Goal: Task Accomplishment & Management: Complete application form

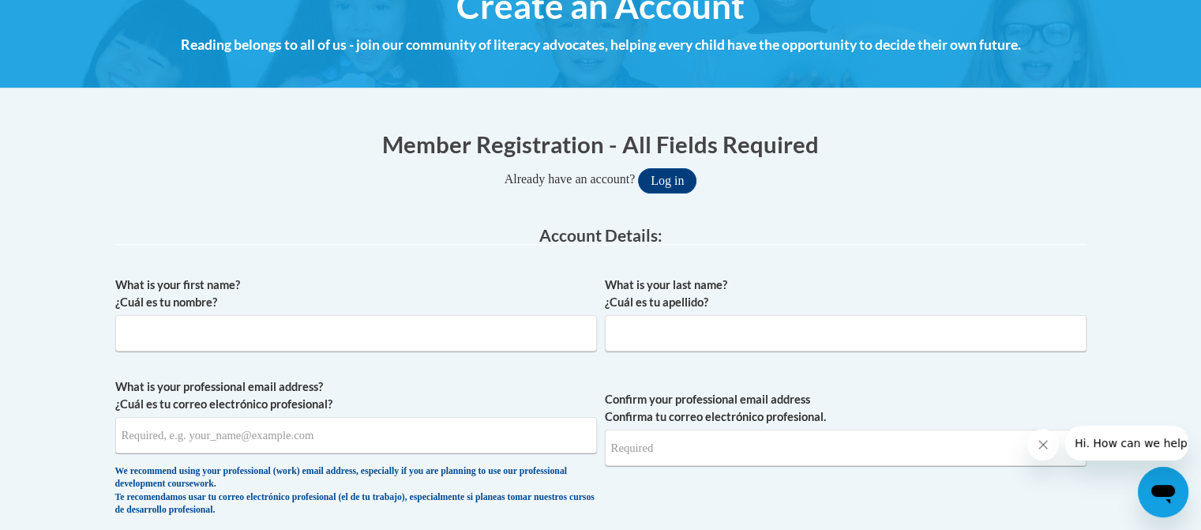
scroll to position [210, 0]
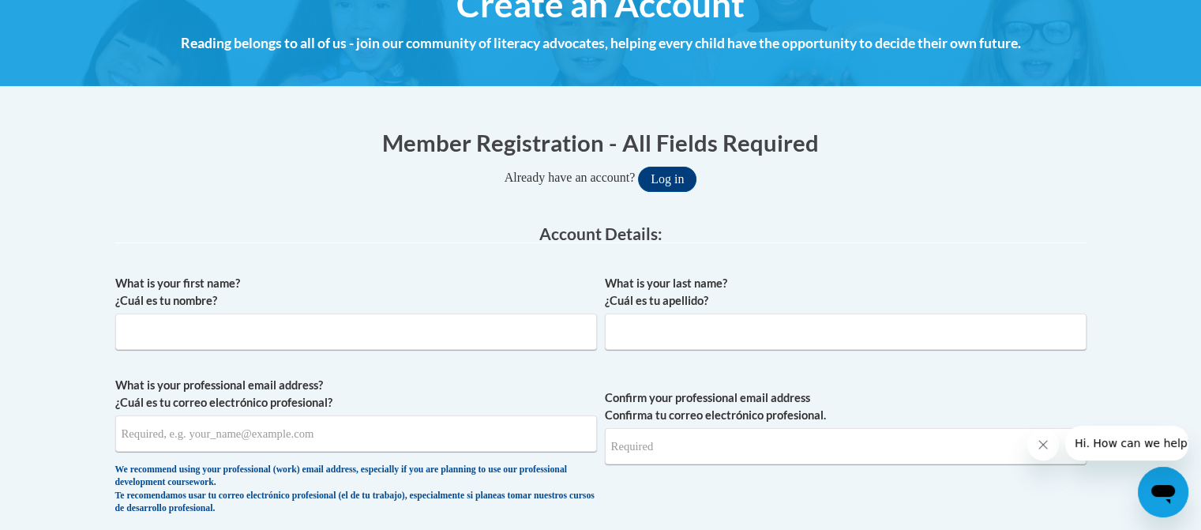
click at [508, 349] on div "What is your first name? ¿Cuál es tu nombre?" at bounding box center [356, 318] width 482 height 87
click at [477, 340] on input "What is your first name? ¿Cuál es tu nombre?" at bounding box center [356, 331] width 482 height 36
type input "Jordan"
type input "Davis"
type input "jvdavi0430@ung.edu"
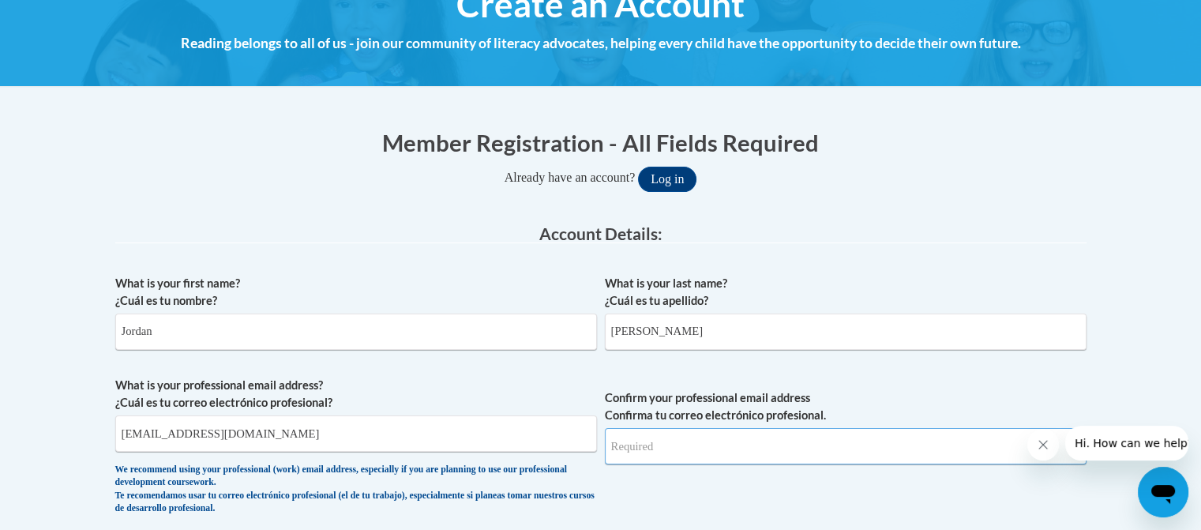
type input "jvdavi0430@ung.edu"
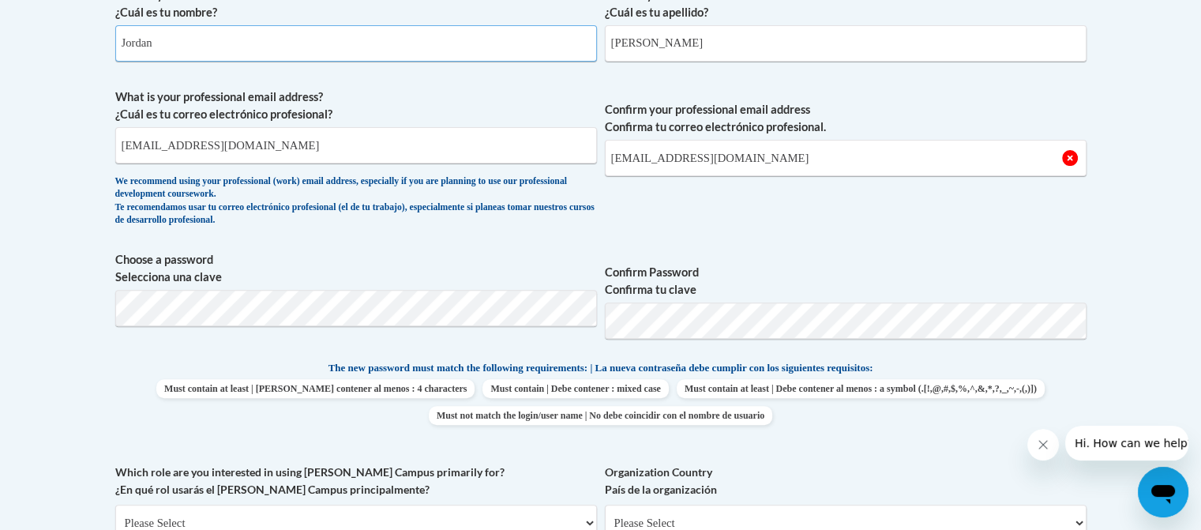
scroll to position [497, 0]
click at [712, 204] on span "Confirm your professional email address Confirma tu correo electrónico profesio…" at bounding box center [846, 162] width 482 height 146
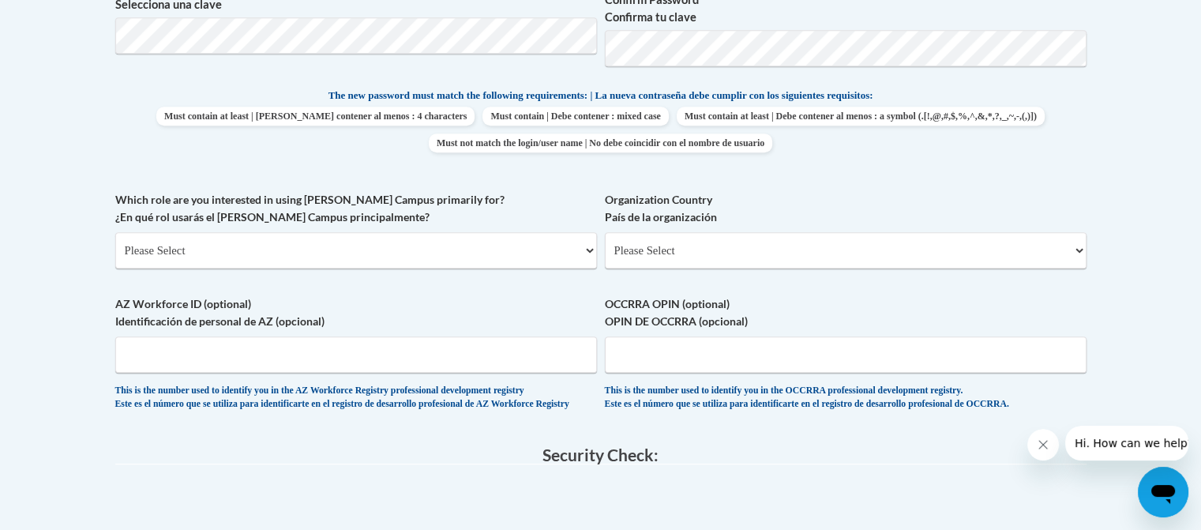
scroll to position [772, 0]
click at [375, 242] on select "Please Select College/University | Colegio/Universidad Community/Nonprofit Part…" at bounding box center [356, 249] width 482 height 36
select select "5a18ea06-2b54-4451-96f2-d152daf9eac5"
click at [115, 231] on select "Please Select College/University | Colegio/Universidad Community/Nonprofit Part…" at bounding box center [356, 249] width 482 height 36
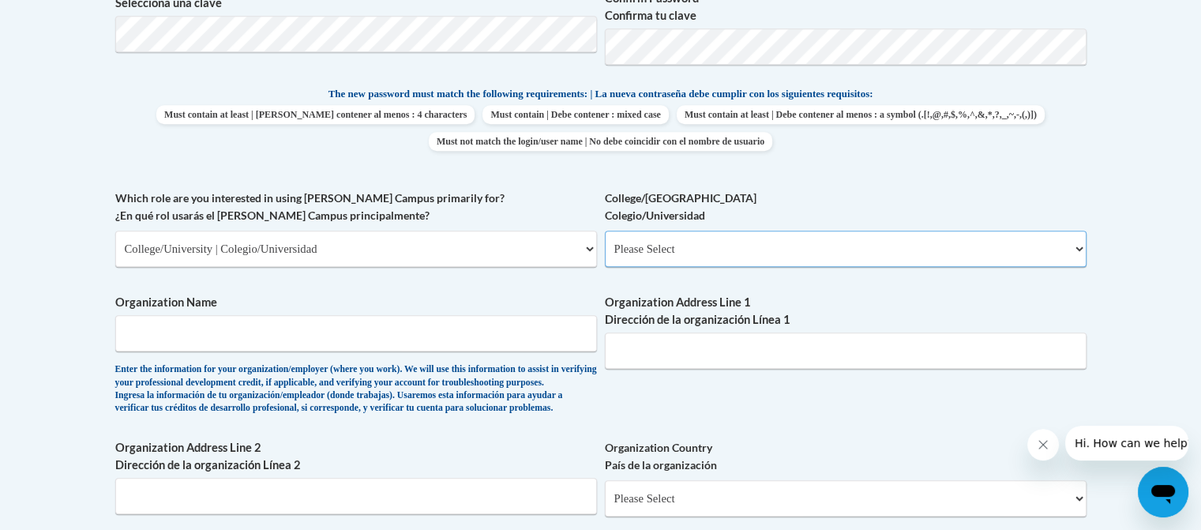
click at [669, 253] on select "Please Select College/University Staff | Empleado universitario College/Univers…" at bounding box center [846, 249] width 482 height 36
select select "99b32b07-cffc-426c-8bf6-0cd77760d84b"
click at [605, 231] on select "Please Select College/University Staff | Empleado universitario College/Univers…" at bounding box center [846, 249] width 482 height 36
click at [448, 354] on span "Organization Name Enter the information for your organization/employer (where y…" at bounding box center [356, 354] width 482 height 121
click at [440, 342] on input "Organization Name" at bounding box center [356, 333] width 482 height 36
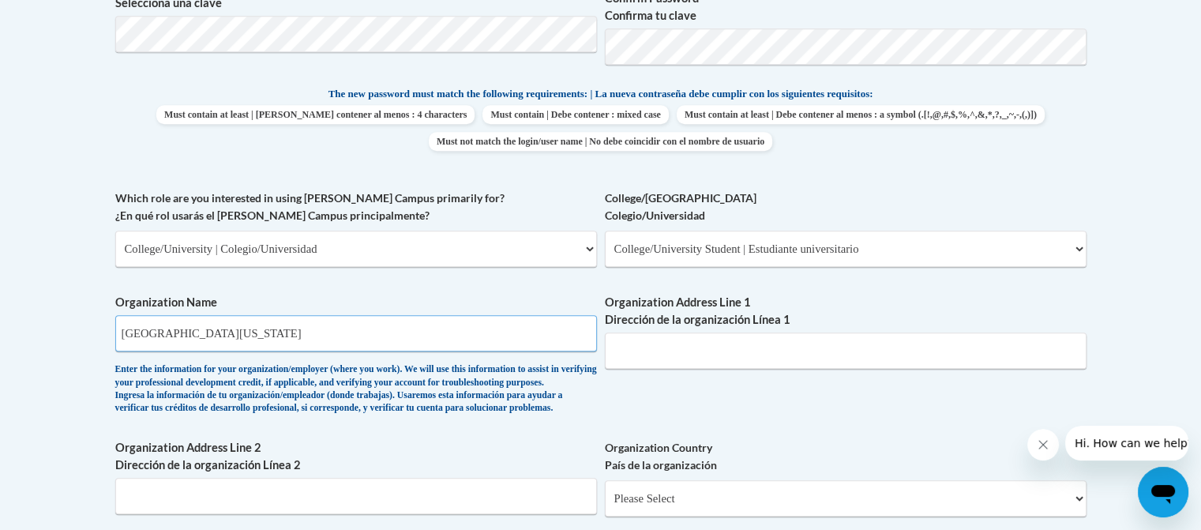
type input "University of North Georgia"
click at [653, 347] on input "Organization Address Line 1 Dirección de la organización Línea 1" at bounding box center [846, 350] width 482 height 36
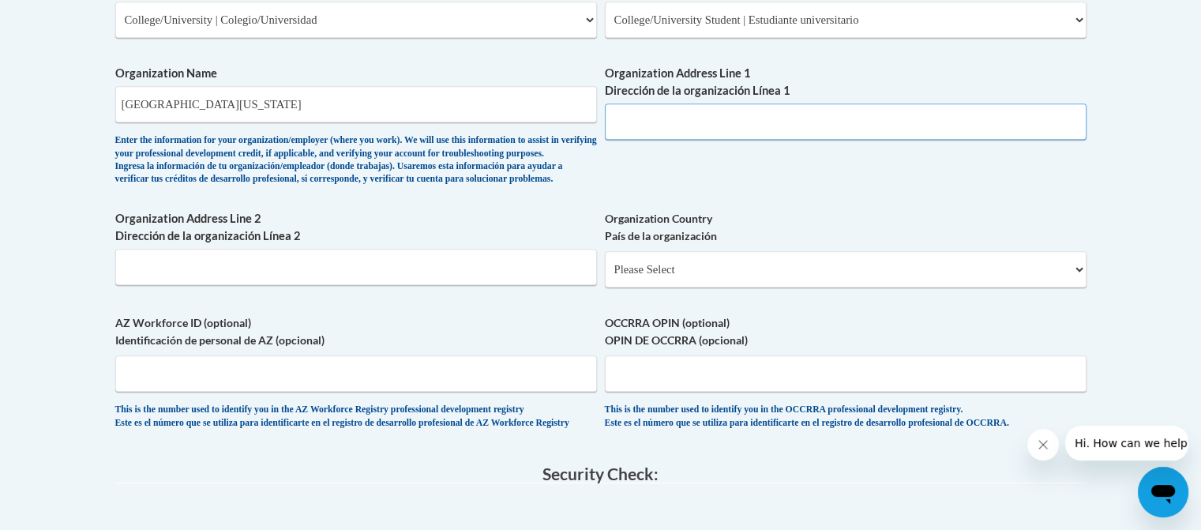
scroll to position [1004, 0]
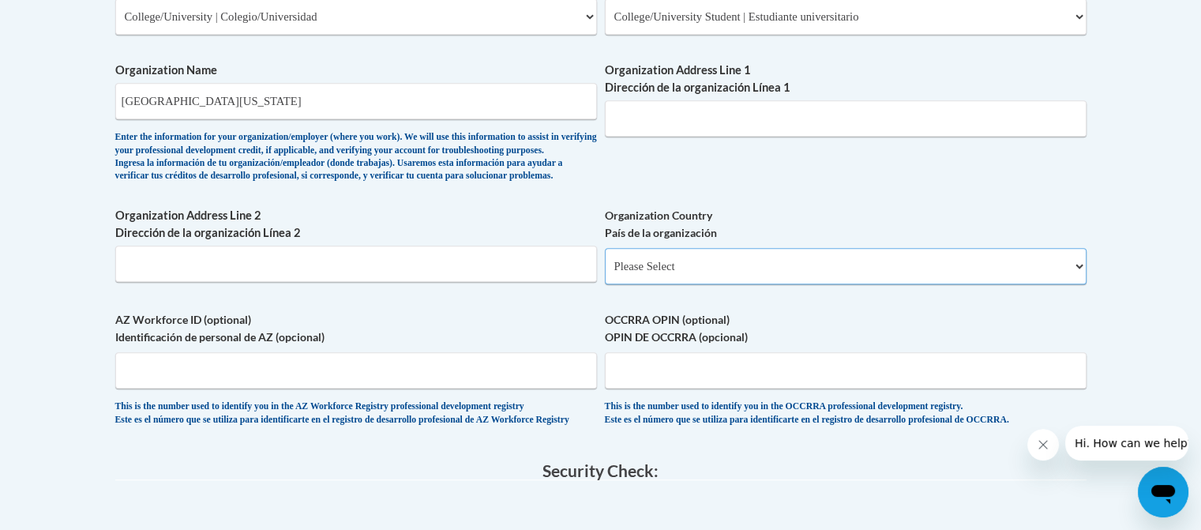
click at [665, 284] on select "Please Select United States | Estados Unidos Outside of the United States | Fue…" at bounding box center [846, 266] width 482 height 36
select select "ad49bcad-a171-4b2e-b99c-48b446064914"
click at [605, 272] on select "Please Select United States | Estados Unidos Outside of the United States | Fue…" at bounding box center [846, 266] width 482 height 36
select select
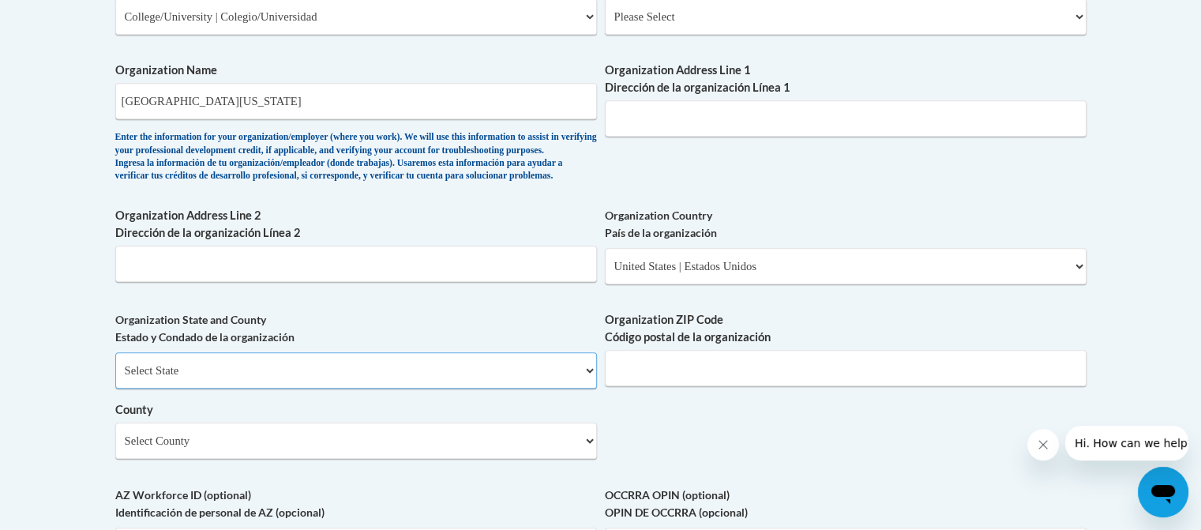
click at [448, 388] on select "Select State Alabama Alaska Arizona Arkansas California Colorado Connecticut De…" at bounding box center [356, 370] width 482 height 36
select select "Georgia"
click at [115, 377] on select "Select State Alabama Alaska Arizona Arkansas California Colorado Connecticut De…" at bounding box center [356, 370] width 482 height 36
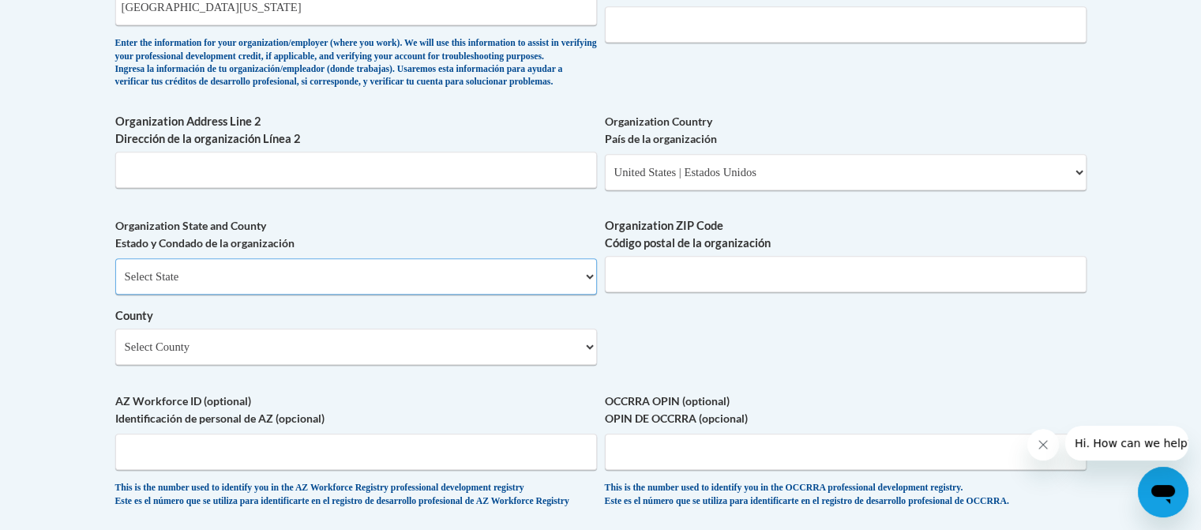
scroll to position [1099, 0]
click at [657, 291] on input "Organization ZIP Code Código postal de la organización" at bounding box center [846, 273] width 482 height 36
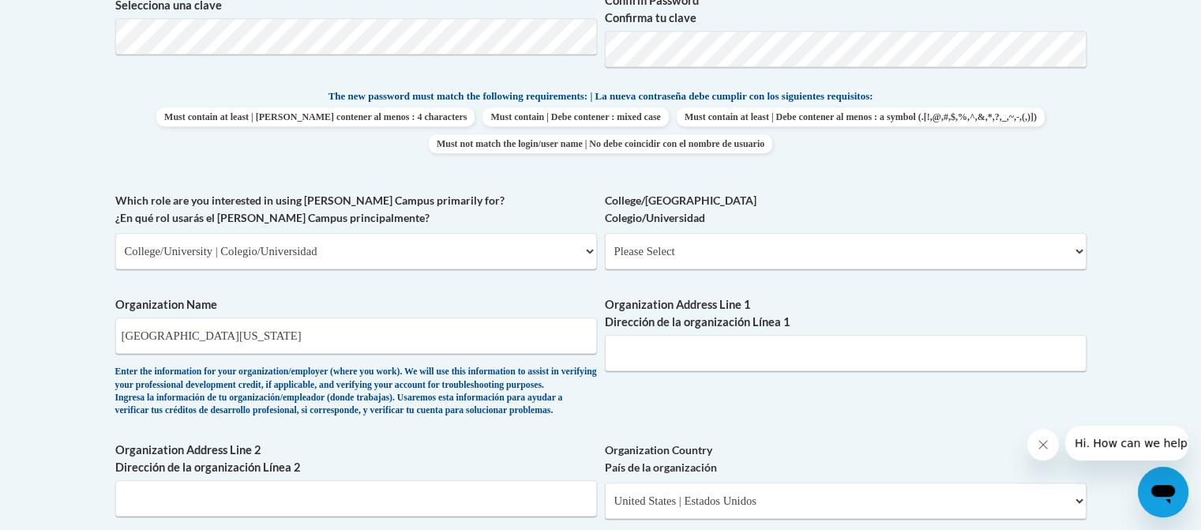
scroll to position [770, 0]
click at [761, 349] on input "Organization Address Line 1 Dirección de la organización Línea 1" at bounding box center [846, 352] width 482 height 36
paste input "3820 Mundy Mill Rd, Oakwood, GA 30566"
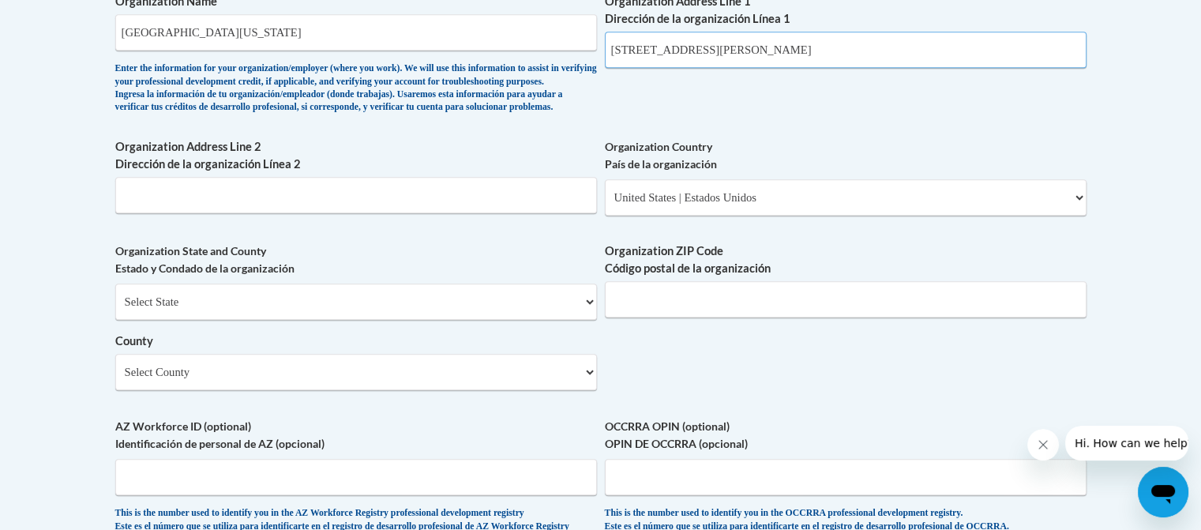
scroll to position [965, 0]
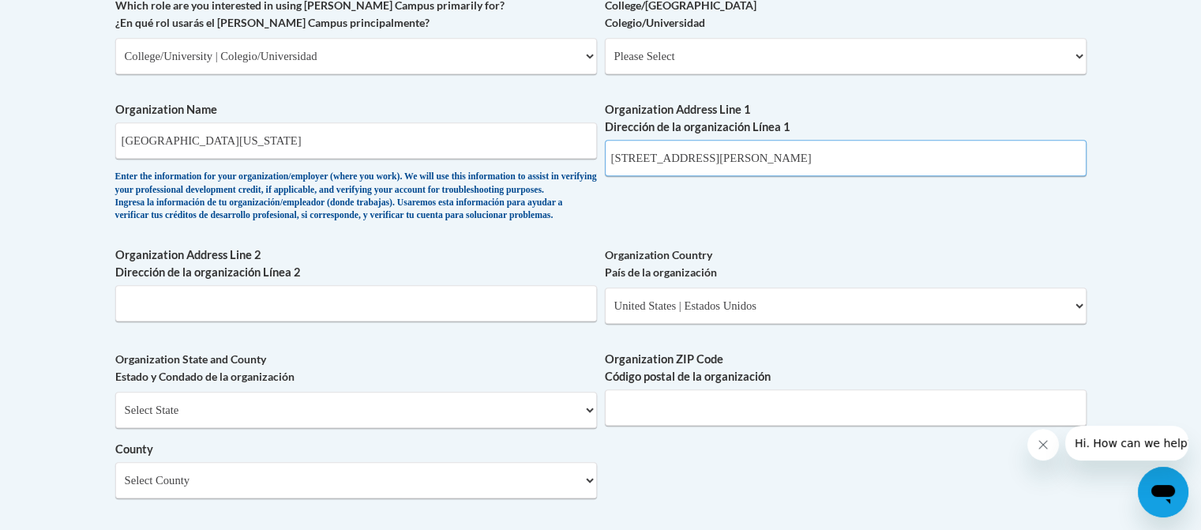
click at [813, 155] on input "3820 Mundy Mill Rd, Oakwood, GA 30566" at bounding box center [846, 158] width 482 height 36
type input "3820 Mundy Mill Rd, Oakwood, GA"
click at [748, 425] on input "Organization ZIP Code Código postal de la organización" at bounding box center [846, 407] width 482 height 36
paste input "30566"
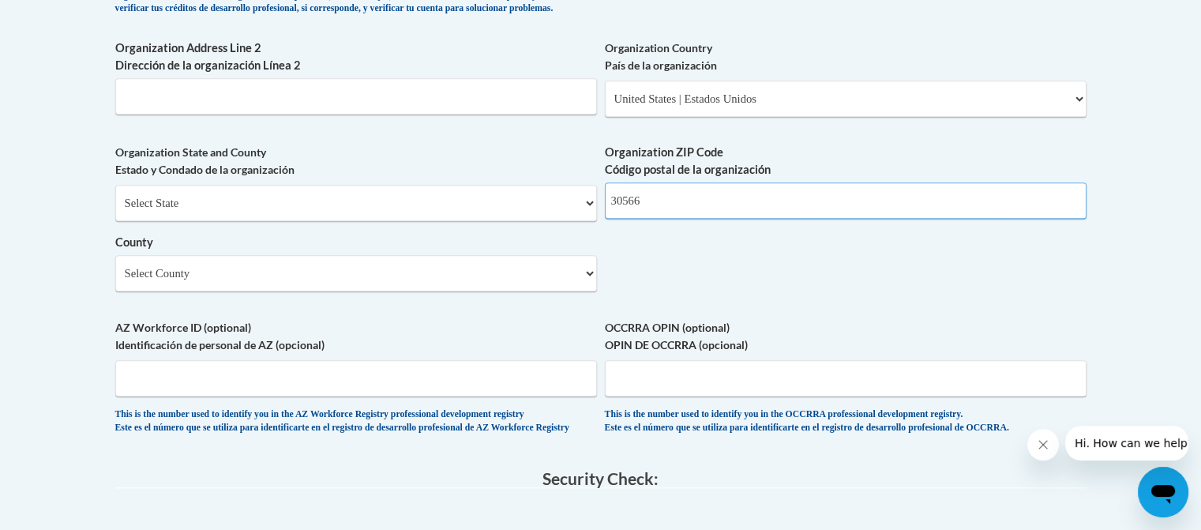
scroll to position [1173, 0]
type input "30566"
click at [341, 285] on select "Select County Appling Atkinson Bacon Baker Baldwin Banks Barrow Bartow Ben Hill…" at bounding box center [356, 271] width 482 height 36
click at [287, 290] on select "Select County Appling Atkinson Bacon Baker Baldwin Banks Barrow Bartow Ben Hill…" at bounding box center [356, 271] width 482 height 36
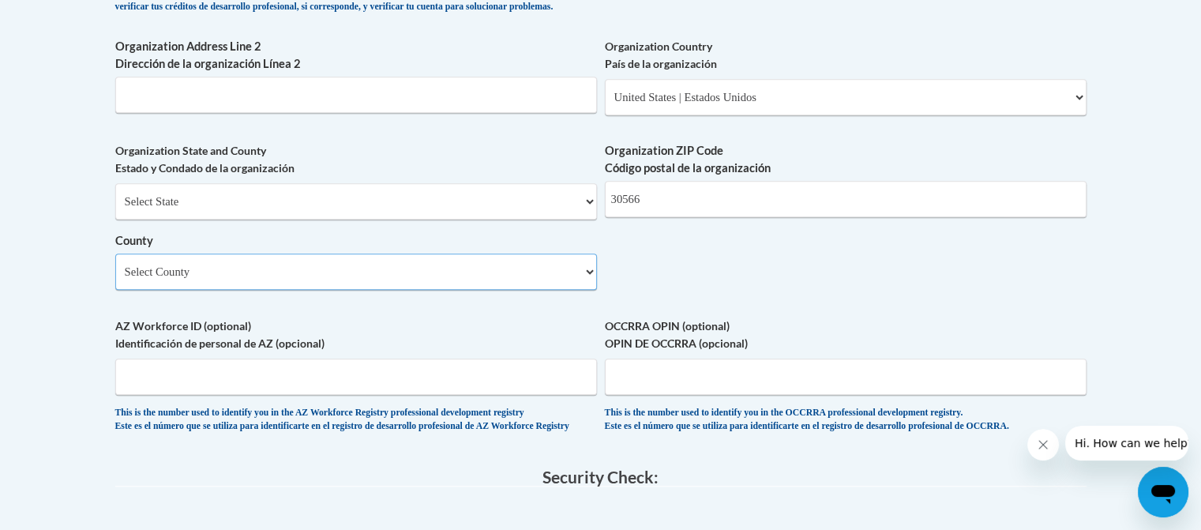
click at [316, 290] on select "Select County Appling Atkinson Bacon Baker Baldwin Banks Barrow Bartow Ben Hill…" at bounding box center [356, 271] width 482 height 36
select select "Hall"
click at [115, 279] on select "Select County Appling Atkinson Bacon Baker Baldwin Banks Barrow Bartow Ben Hill…" at bounding box center [356, 271] width 482 height 36
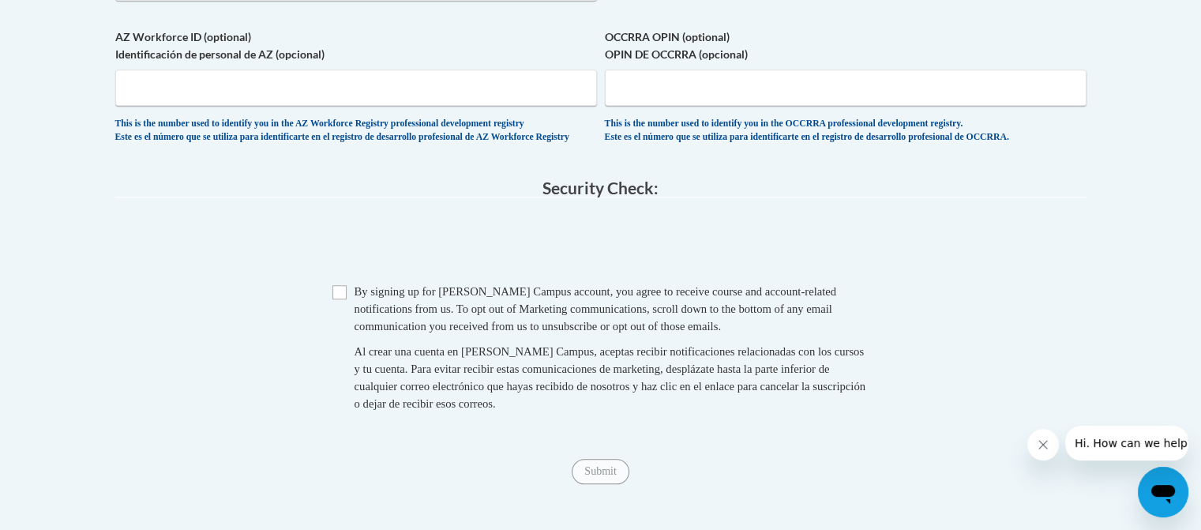
scroll to position [1492, 0]
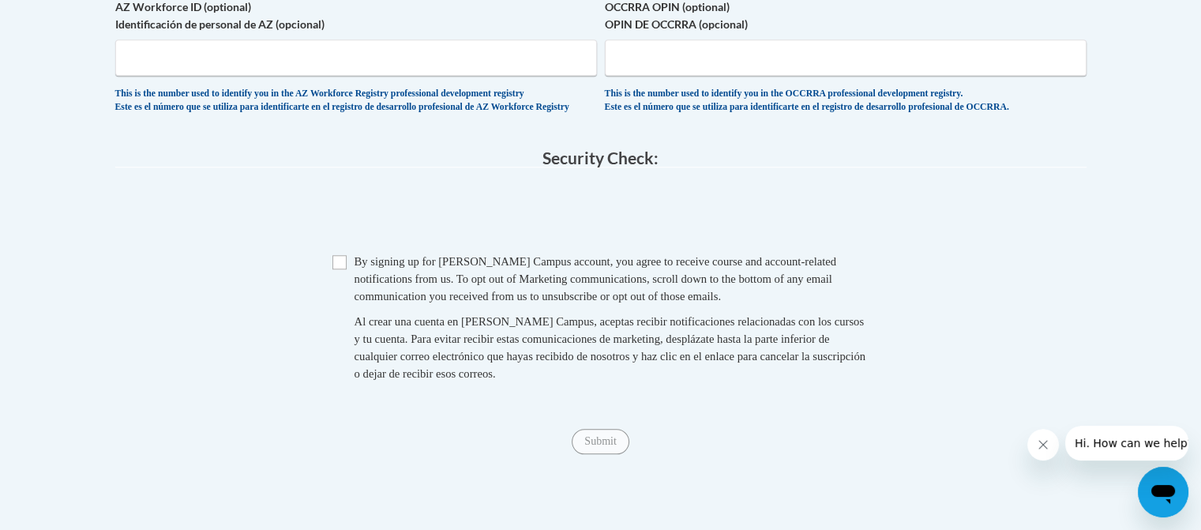
click at [335, 309] on span "Checkbox By signing up for a Cox Campus account, you agree to receive course an…" at bounding box center [600, 325] width 537 height 145
click at [332, 269] on input "Checkbox" at bounding box center [339, 262] width 14 height 14
checkbox input "true"
click at [595, 454] on input "Submit" at bounding box center [600, 441] width 57 height 25
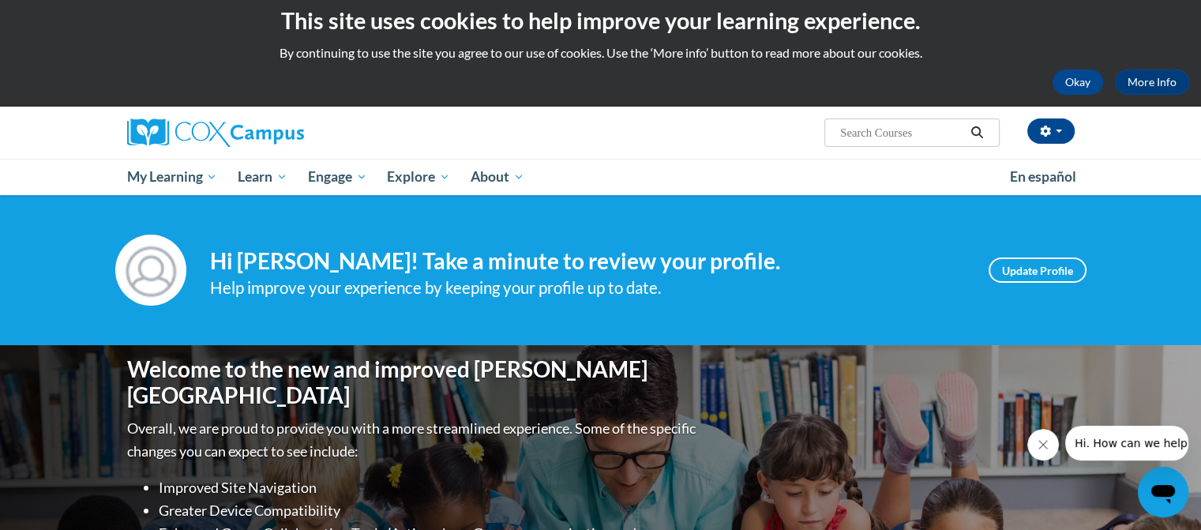
scroll to position [9, 0]
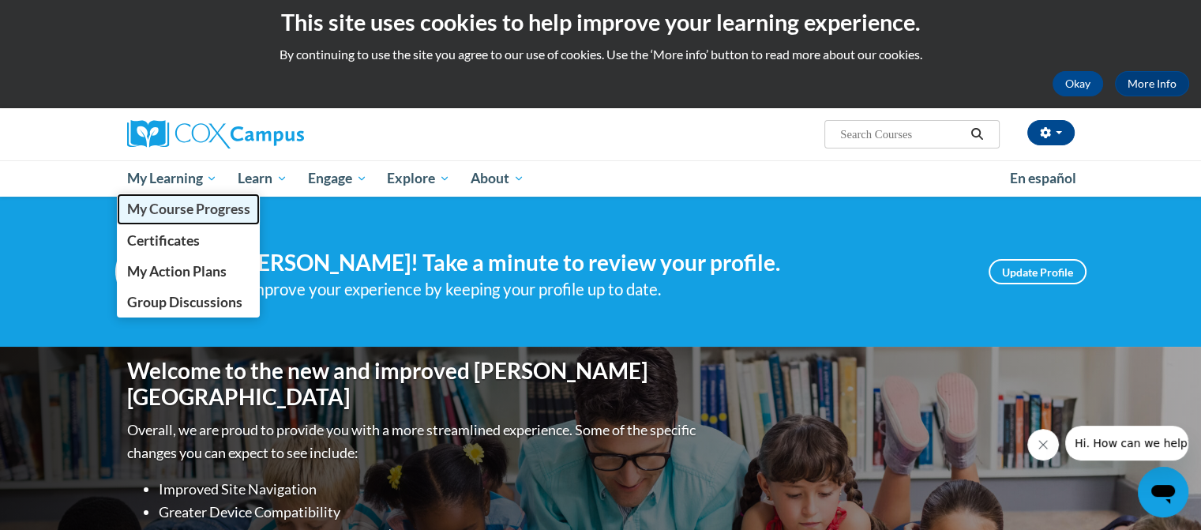
click at [197, 206] on span "My Course Progress" at bounding box center [187, 209] width 123 height 17
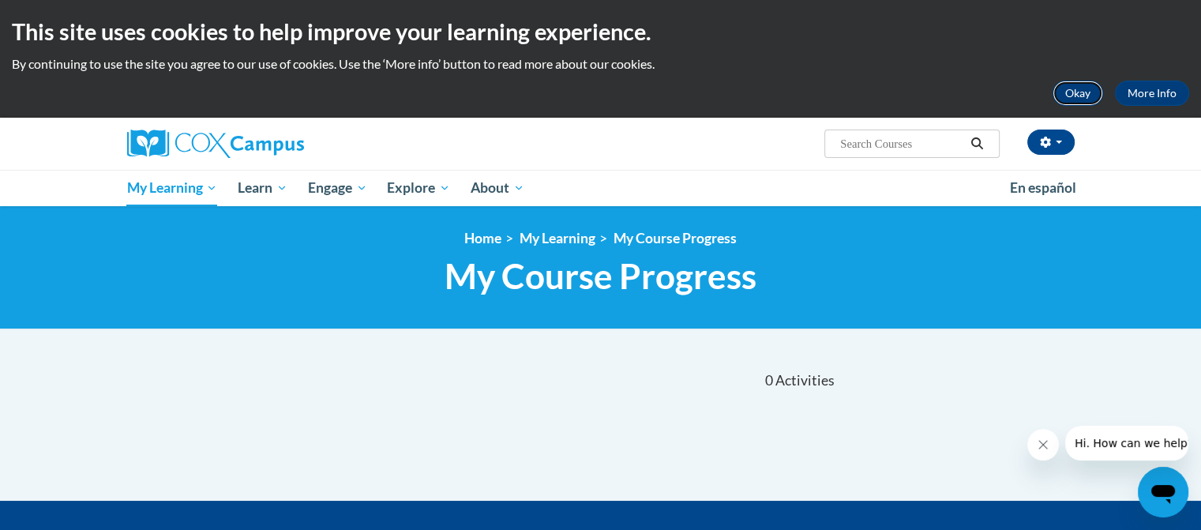
click at [1080, 88] on button "Okay" at bounding box center [1077, 93] width 51 height 25
